Goal: Book appointment/travel/reservation

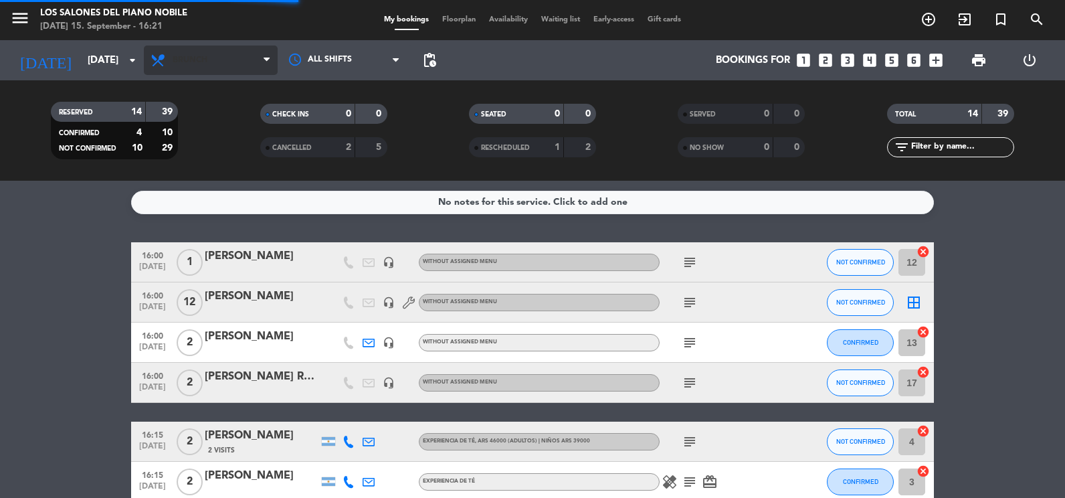
drag, startPoint x: 193, startPoint y: 40, endPoint x: 185, endPoint y: 58, distance: 19.8
click at [187, 45] on div "All services Breakfast Brunch Lunch Dinner Brunch All services Breakfast Brunch…" at bounding box center [211, 60] width 134 height 40
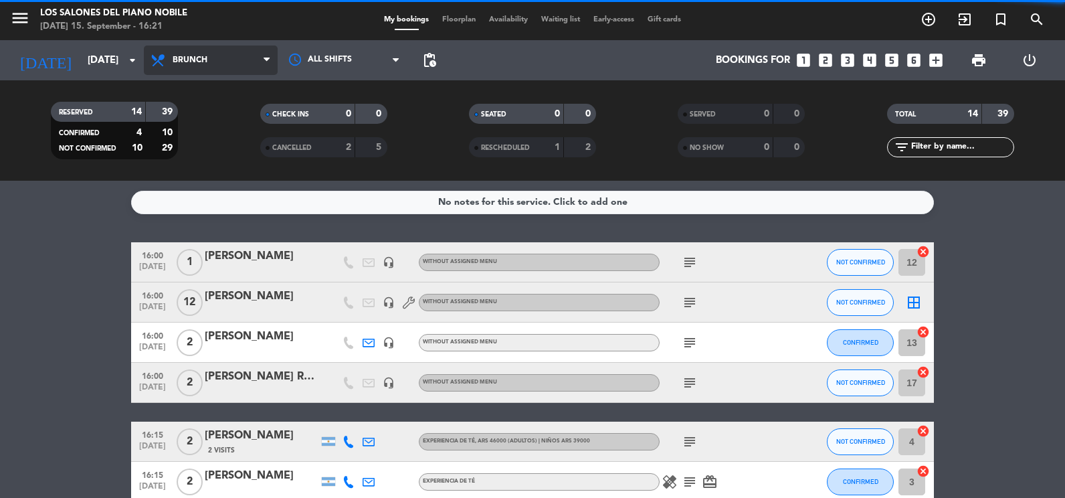
click at [185, 58] on span "Brunch" at bounding box center [190, 60] width 35 height 9
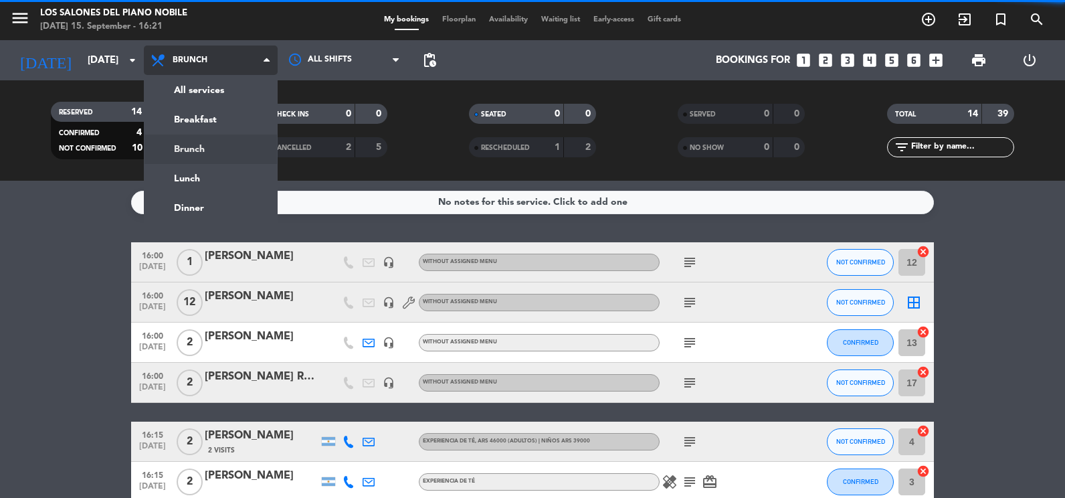
click at [192, 82] on div "menu Los Salones del Piano [PERSON_NAME] [DATE] 15. September - 16:21 My bookin…" at bounding box center [532, 90] width 1065 height 181
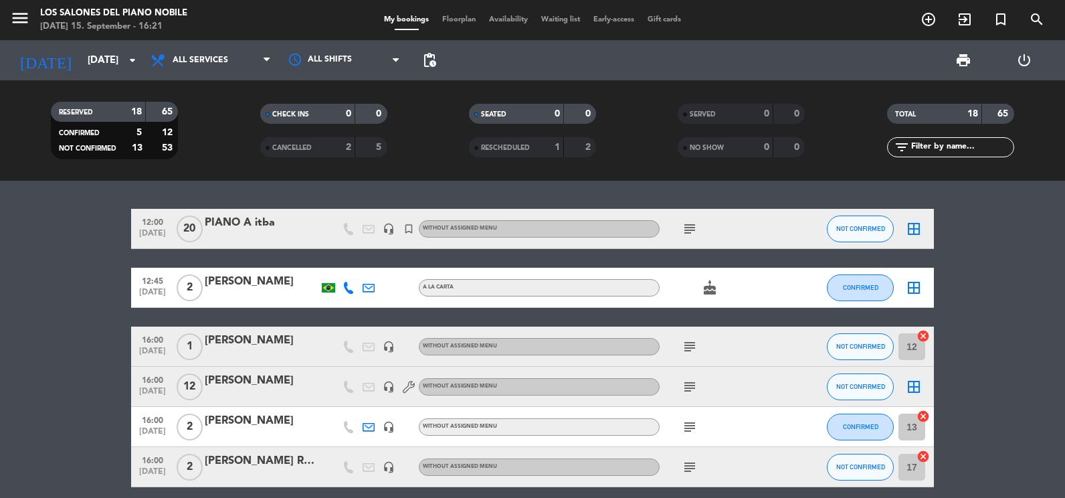
click at [687, 231] on icon "subject" at bounding box center [689, 229] width 16 height 16
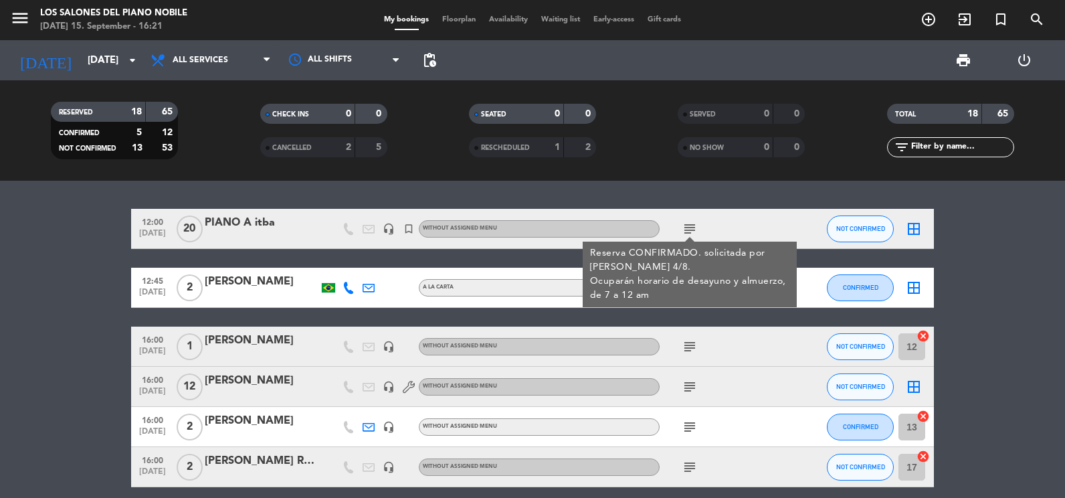
click at [702, 383] on div "subject" at bounding box center [719, 385] width 120 height 39
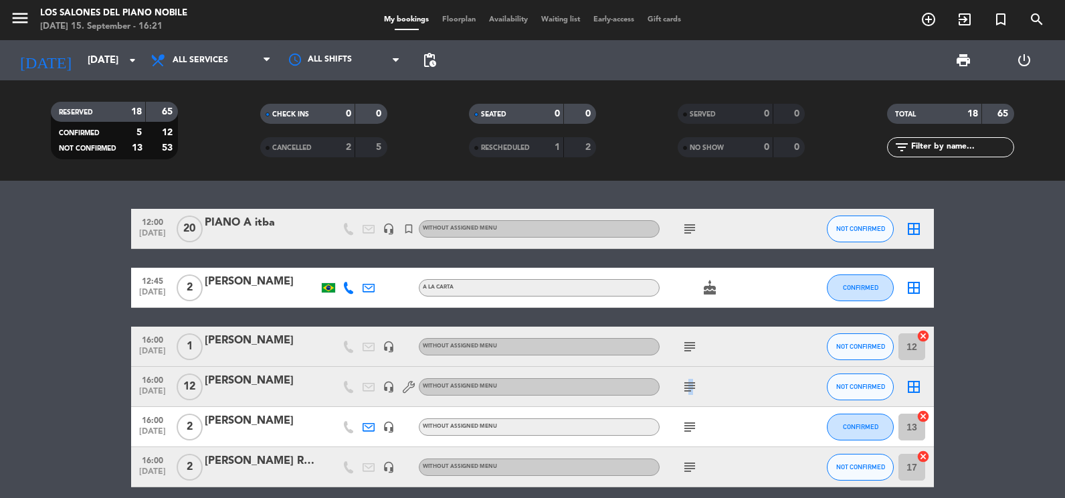
drag, startPoint x: 690, startPoint y: 389, endPoint x: 687, endPoint y: 395, distance: 7.5
click at [687, 395] on div "subject" at bounding box center [719, 385] width 120 height 39
click at [687, 393] on icon "subject" at bounding box center [689, 386] width 16 height 16
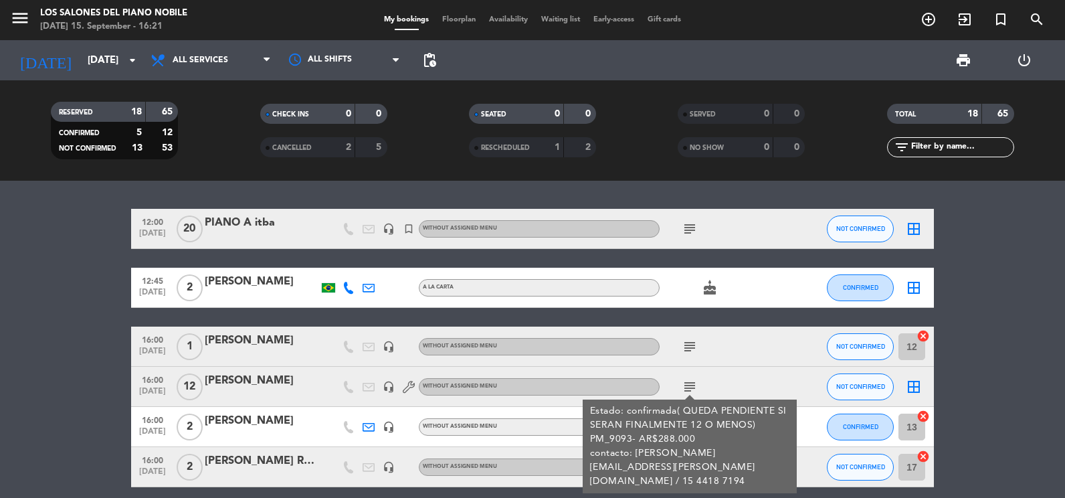
click at [695, 227] on icon "subject" at bounding box center [689, 229] width 16 height 16
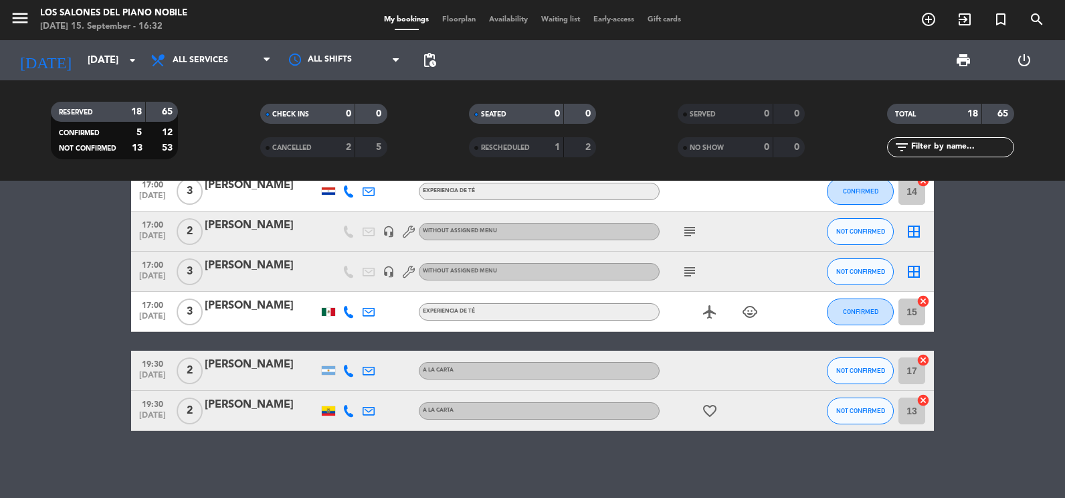
scroll to position [511, 0]
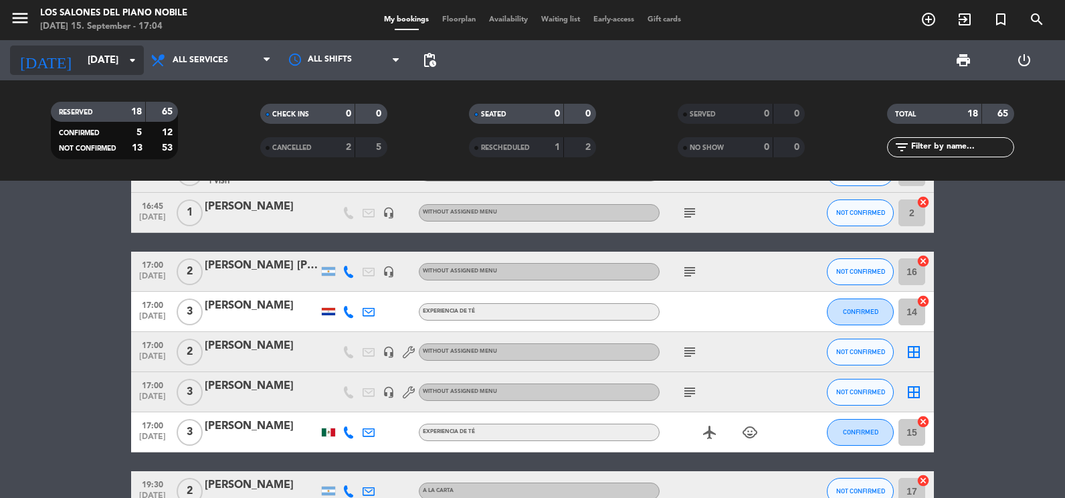
click at [107, 60] on input "[DATE]" at bounding box center [145, 60] width 128 height 25
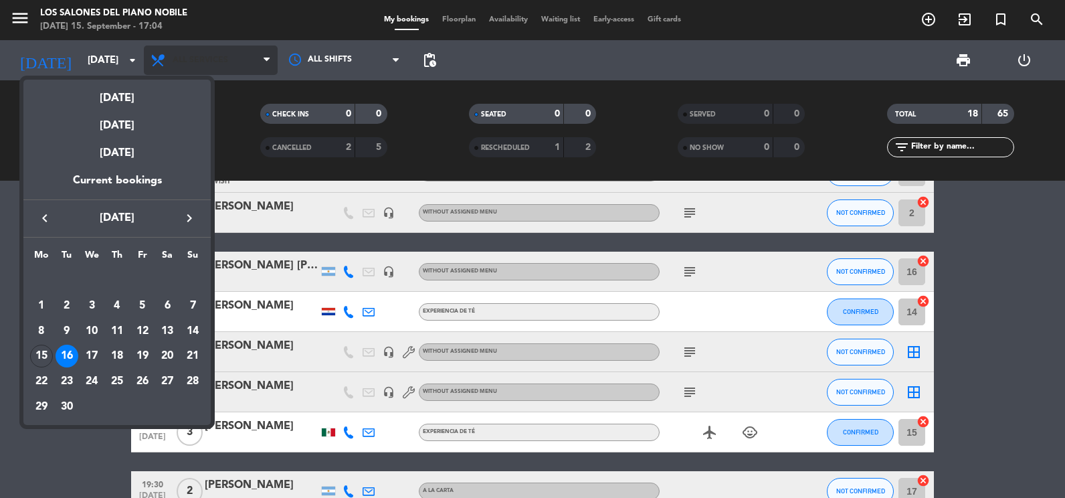
drag, startPoint x: 246, startPoint y: 129, endPoint x: 227, endPoint y: 73, distance: 59.2
click at [245, 122] on div at bounding box center [532, 249] width 1065 height 498
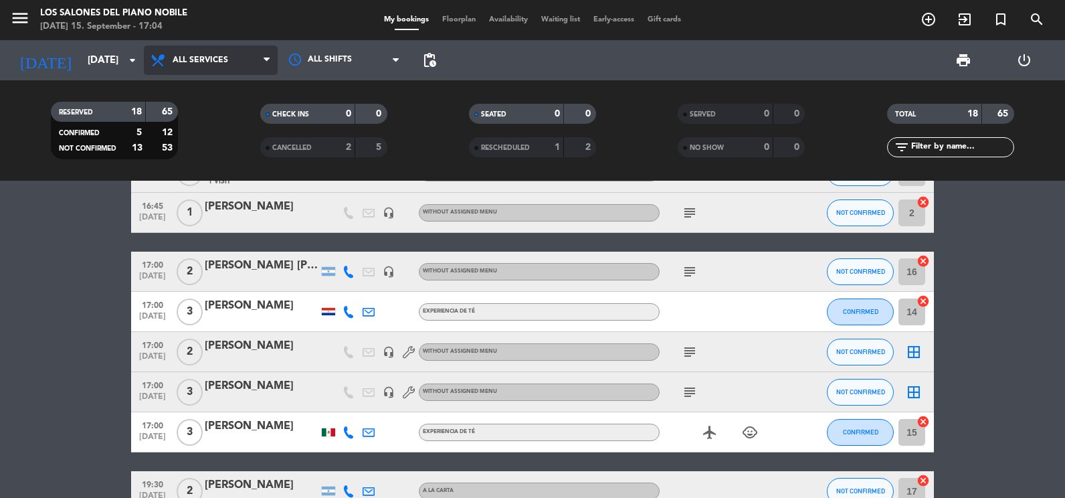
click at [227, 70] on span "All services" at bounding box center [211, 59] width 134 height 29
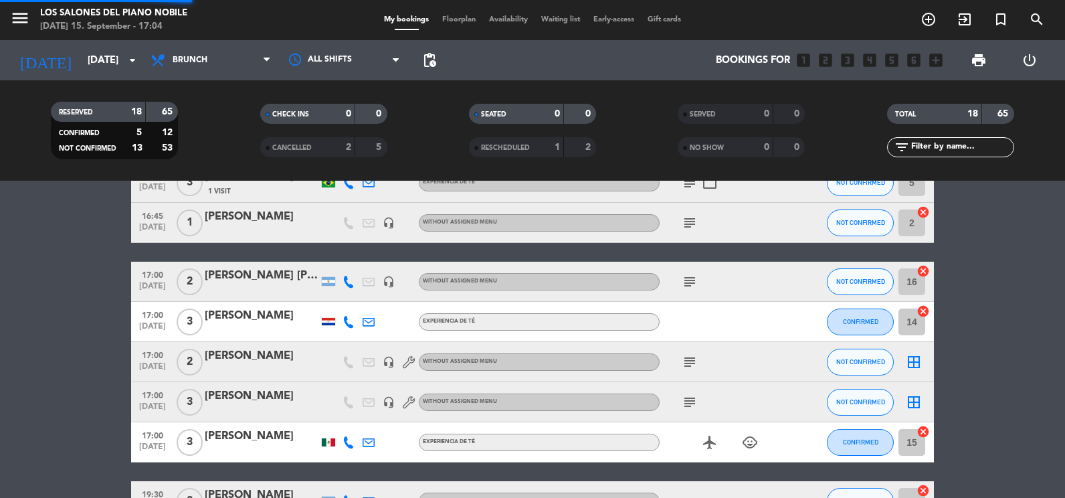
drag, startPoint x: 174, startPoint y: 145, endPoint x: 122, endPoint y: 122, distance: 56.9
click at [171, 146] on div "menu Los Salones del Piano [PERSON_NAME] [DATE] 15. September - 17:04 My bookin…" at bounding box center [532, 90] width 1065 height 181
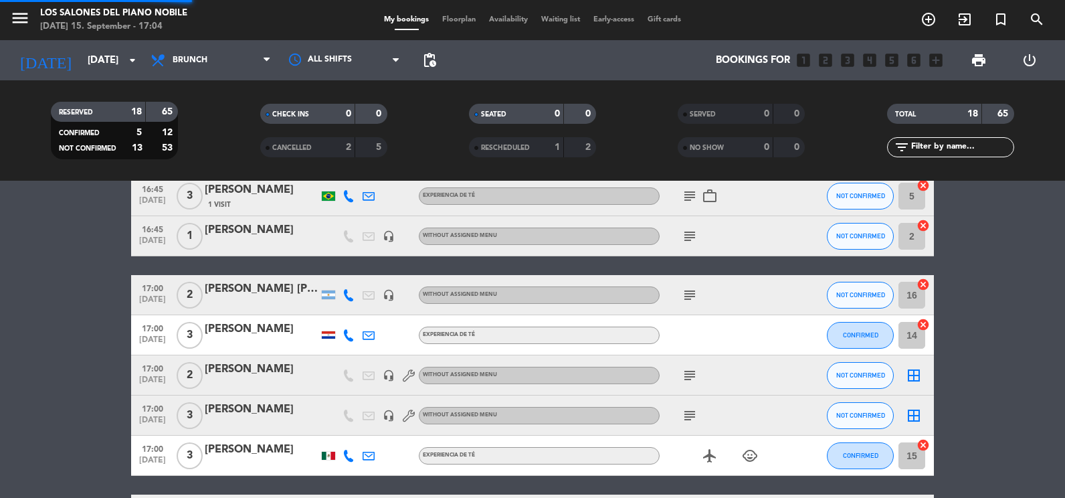
scroll to position [544, 0]
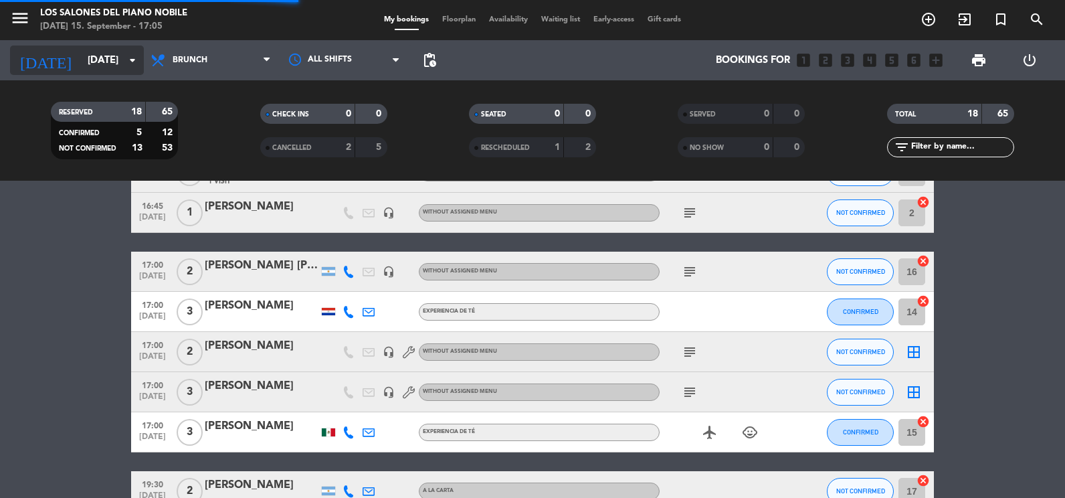
click at [95, 72] on input "[DATE]" at bounding box center [145, 60] width 128 height 25
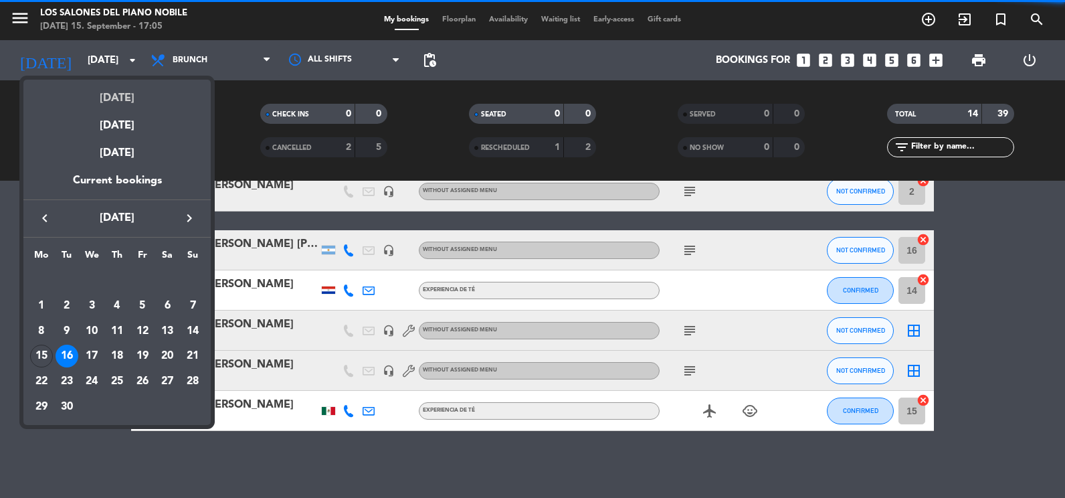
scroll to position [448, 0]
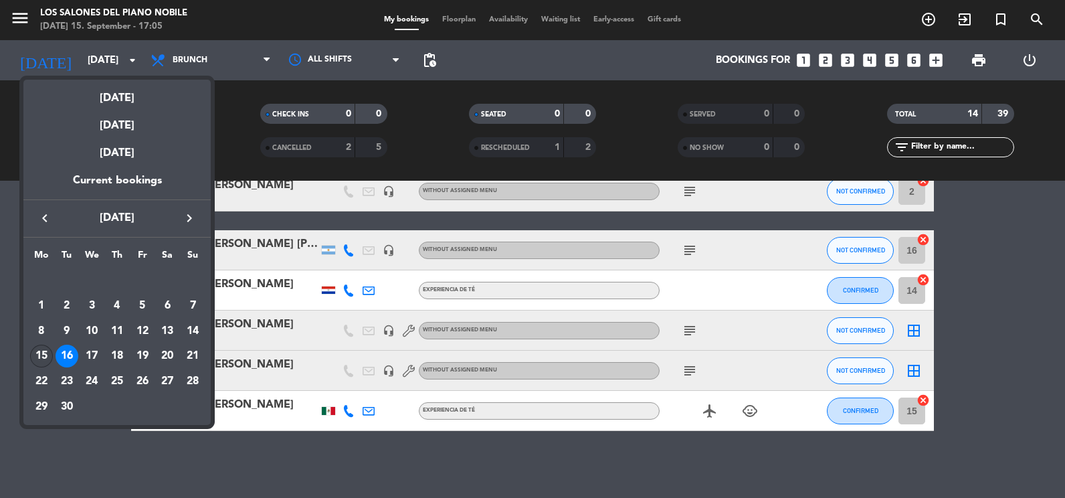
click at [41, 349] on div "15" at bounding box center [41, 355] width 23 height 23
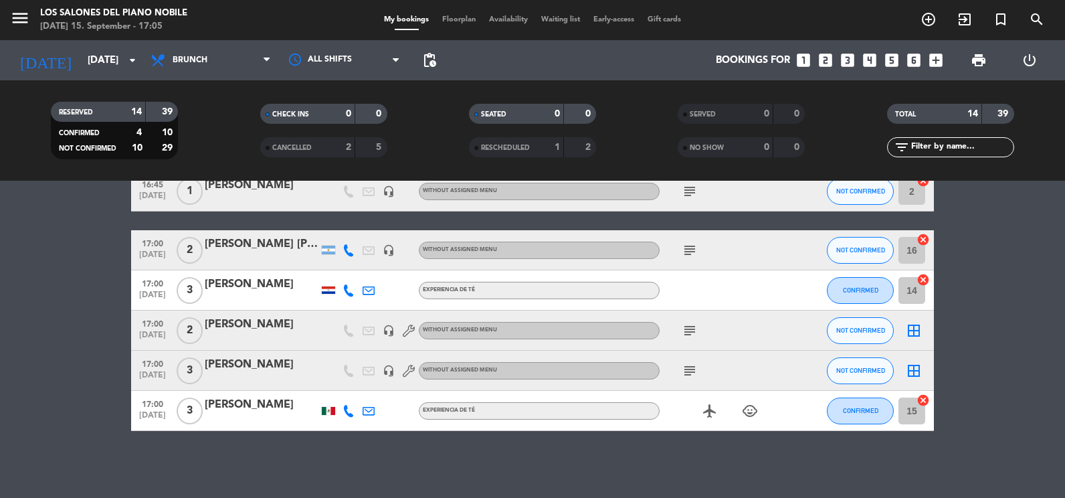
type input "[DATE]"
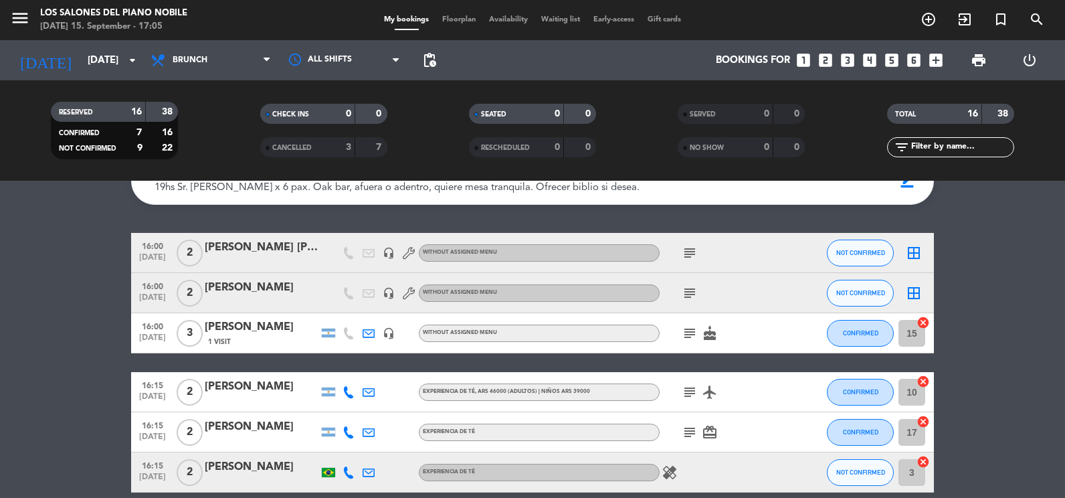
scroll to position [0, 0]
